Goal: Transaction & Acquisition: Download file/media

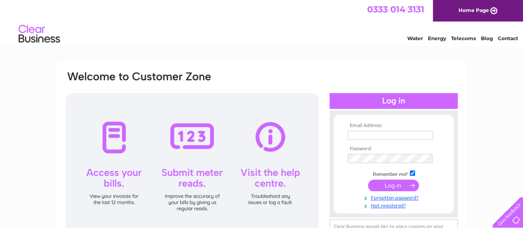
type input "[EMAIL_ADDRESS][DOMAIN_NAME]"
click at [394, 182] on input "submit" at bounding box center [393, 185] width 51 height 12
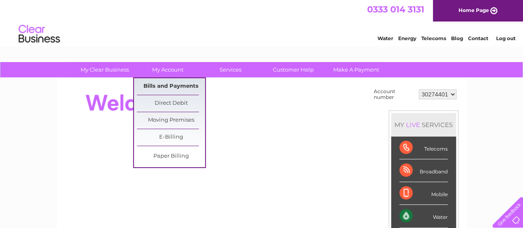
click at [167, 81] on link "Bills and Payments" at bounding box center [171, 86] width 68 height 17
click at [165, 86] on link "Bills and Payments" at bounding box center [171, 86] width 68 height 17
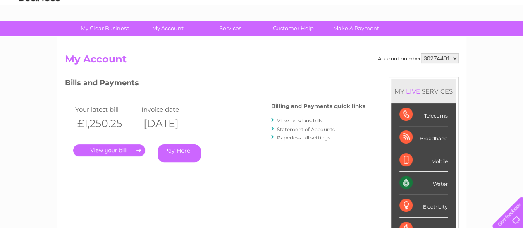
click at [294, 121] on link "View previous bills" at bounding box center [299, 120] width 45 height 6
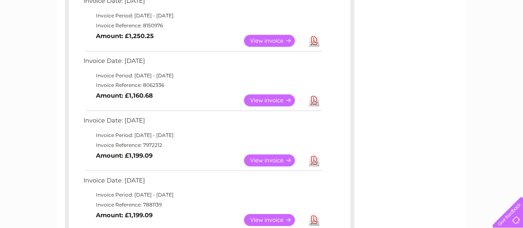
scroll to position [165, 0]
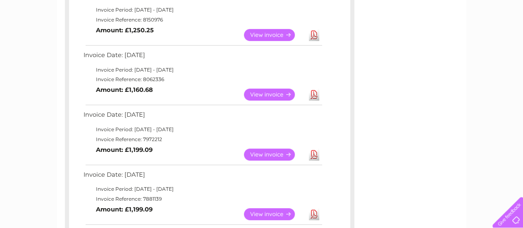
drag, startPoint x: 141, startPoint y: 79, endPoint x: 160, endPoint y: 81, distance: 19.2
click at [165, 80] on td "Invoice Reference: 8062336" at bounding box center [202, 79] width 242 height 10
copy td "8062336"
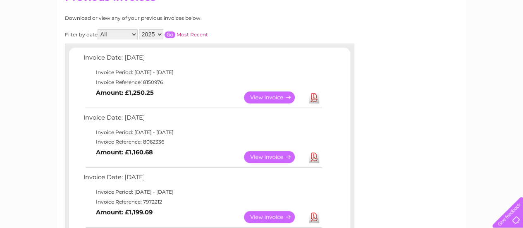
scroll to position [83, 0]
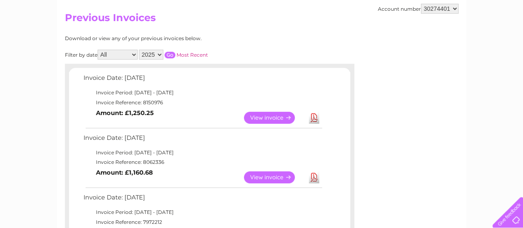
click at [314, 116] on link "Download" at bounding box center [314, 118] width 10 height 12
